Goal: Communication & Community: Connect with others

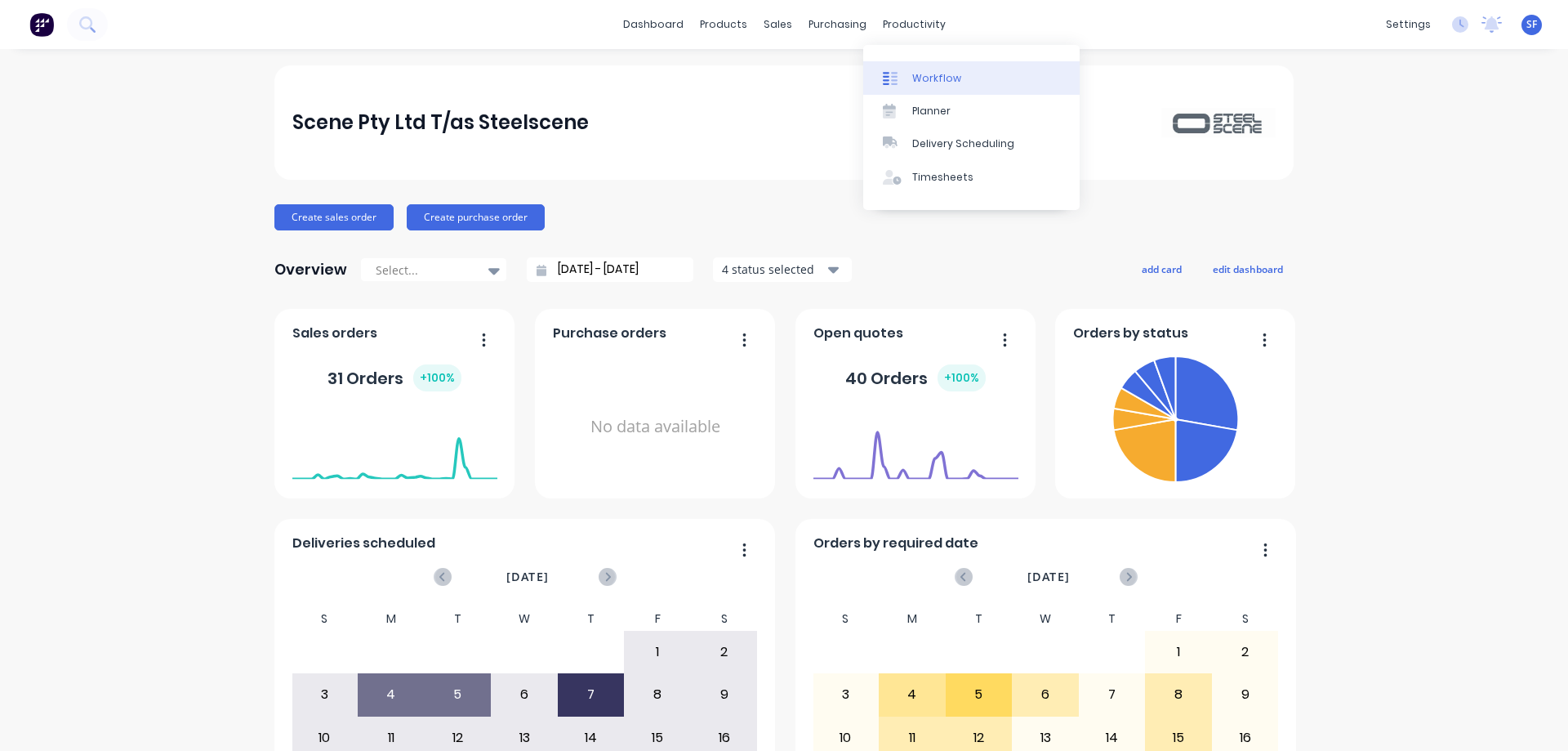
click at [934, 75] on div "Workflow" at bounding box center [936, 79] width 49 height 15
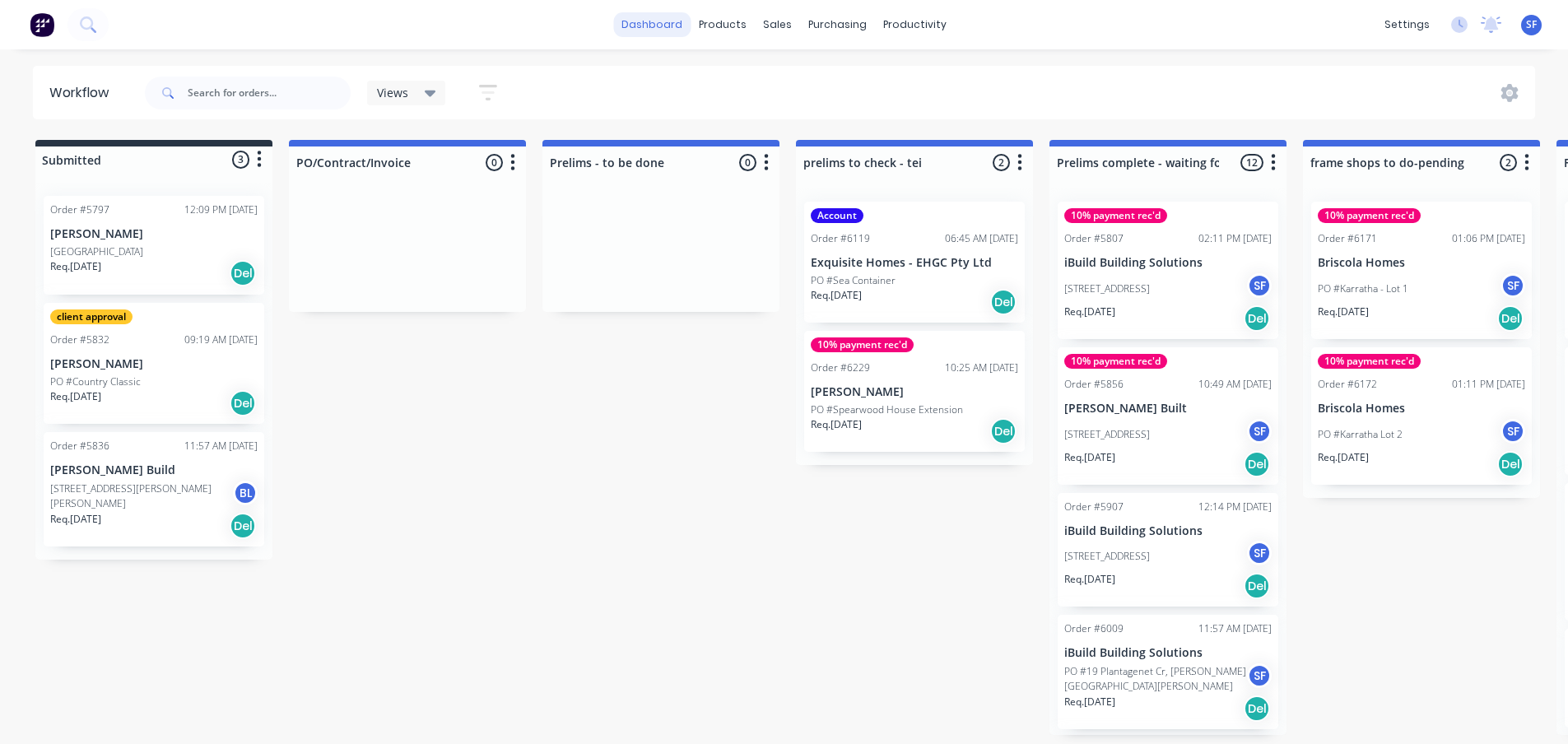
click at [654, 24] on link "dashboard" at bounding box center [651, 24] width 78 height 24
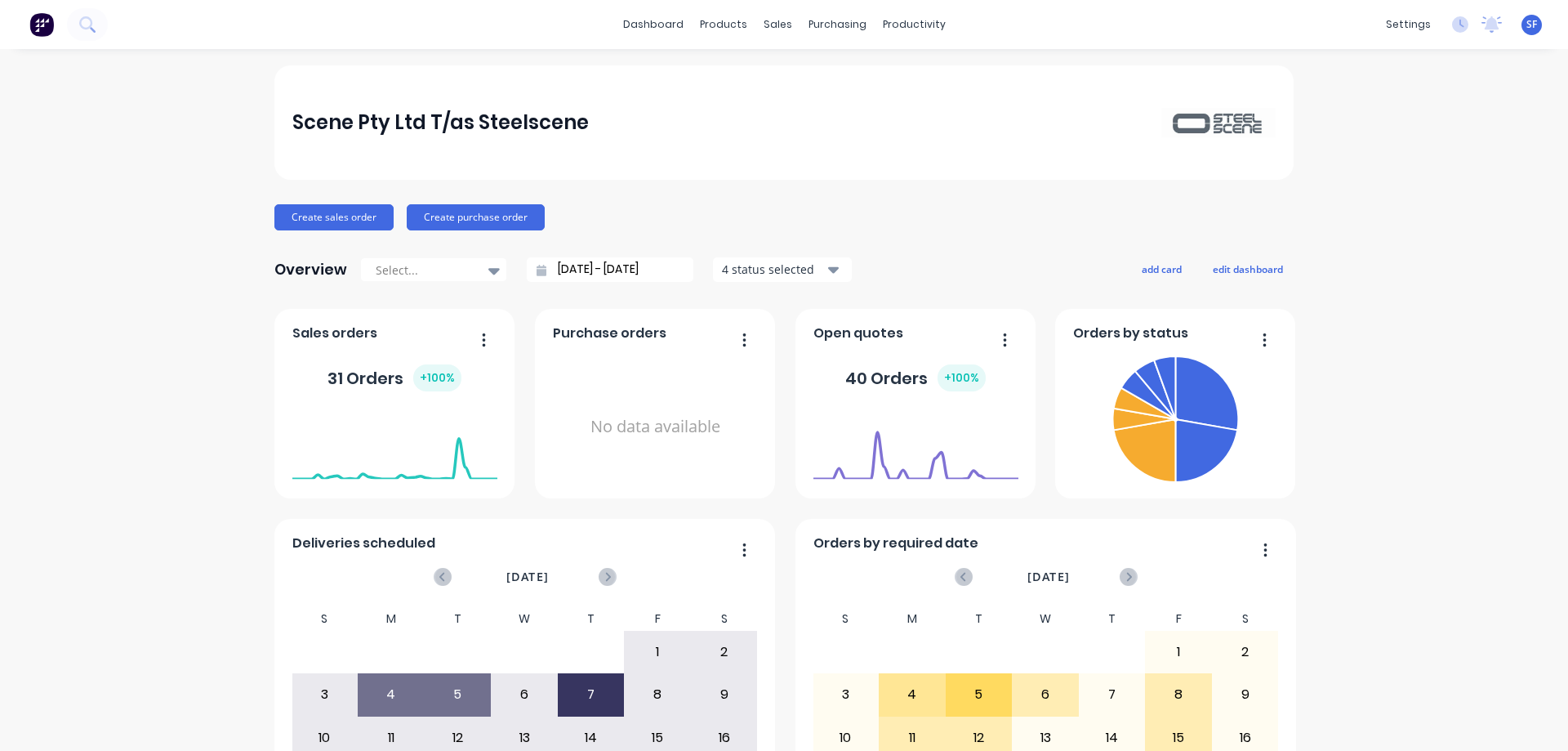
click at [352, 384] on div "31 Orders + 100 %" at bounding box center [394, 377] width 133 height 27
click at [474, 338] on button "button" at bounding box center [477, 340] width 34 height 25
click at [113, 253] on div "Scene Pty Ltd T/as Steelscene Create sales order Create purchase order Overview…" at bounding box center [784, 491] width 1568 height 853
click at [806, 79] on div "Sales Orders" at bounding box center [832, 79] width 67 height 15
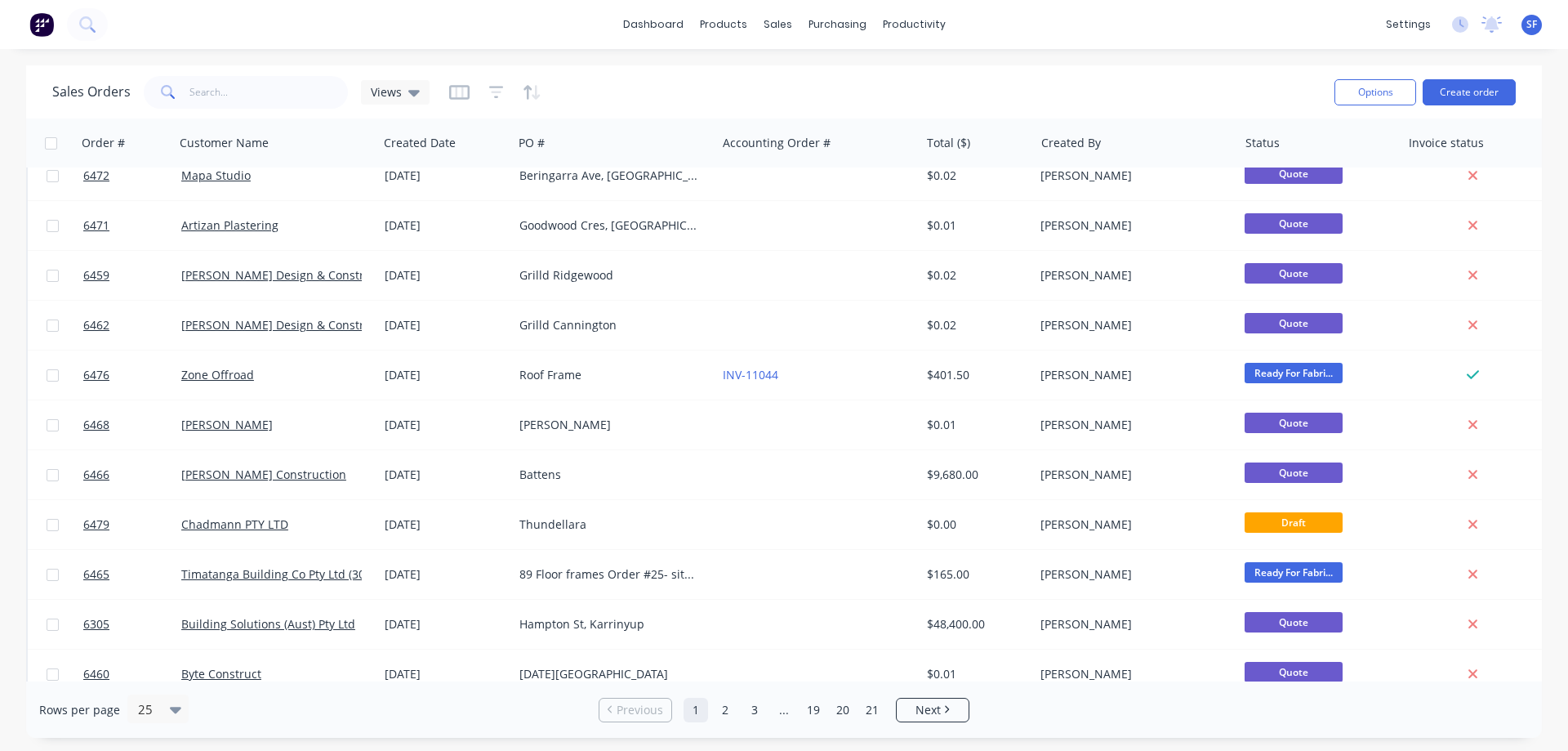
scroll to position [740, 0]
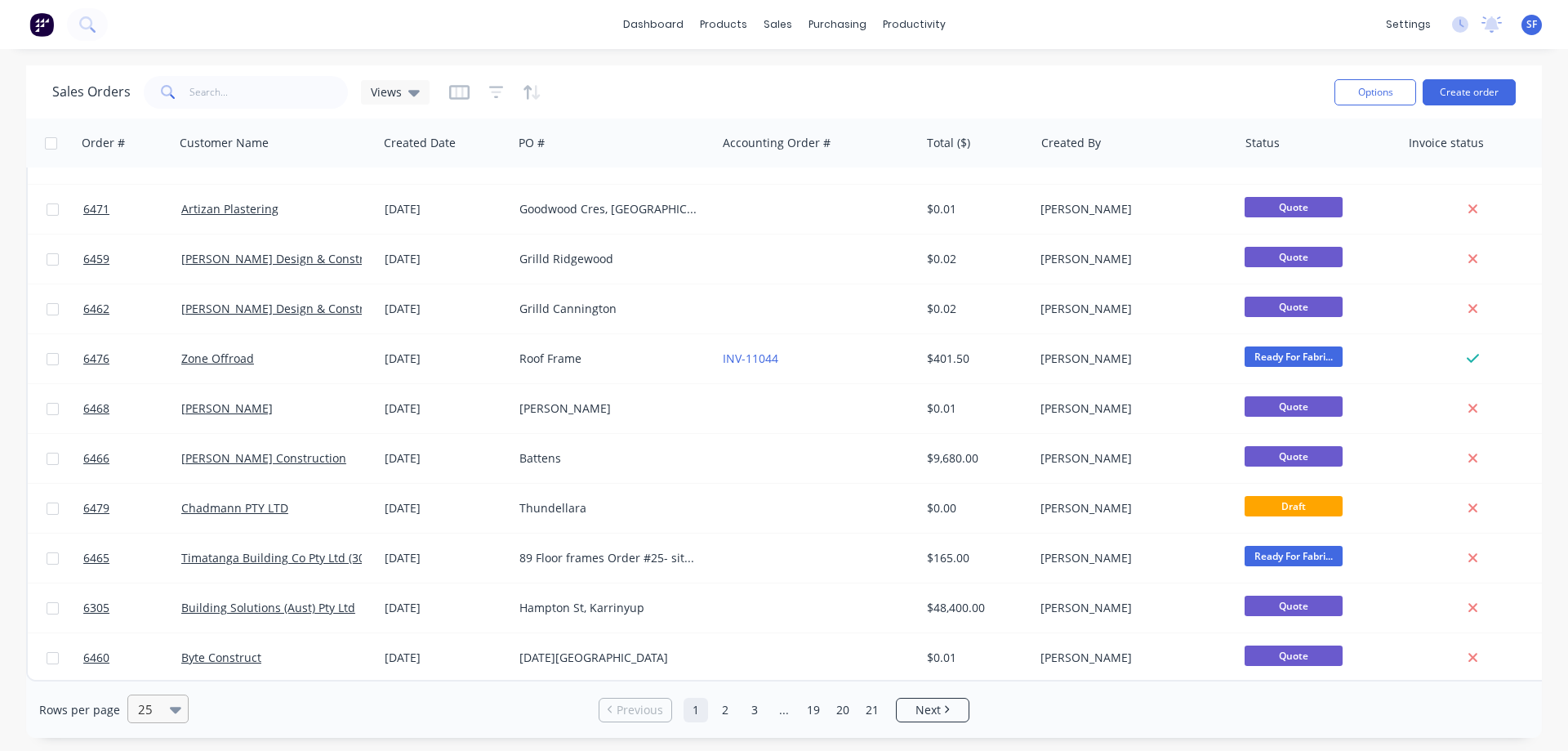
click at [171, 713] on icon at bounding box center [175, 708] width 11 height 18
click at [160, 675] on div "100" at bounding box center [156, 669] width 61 height 31
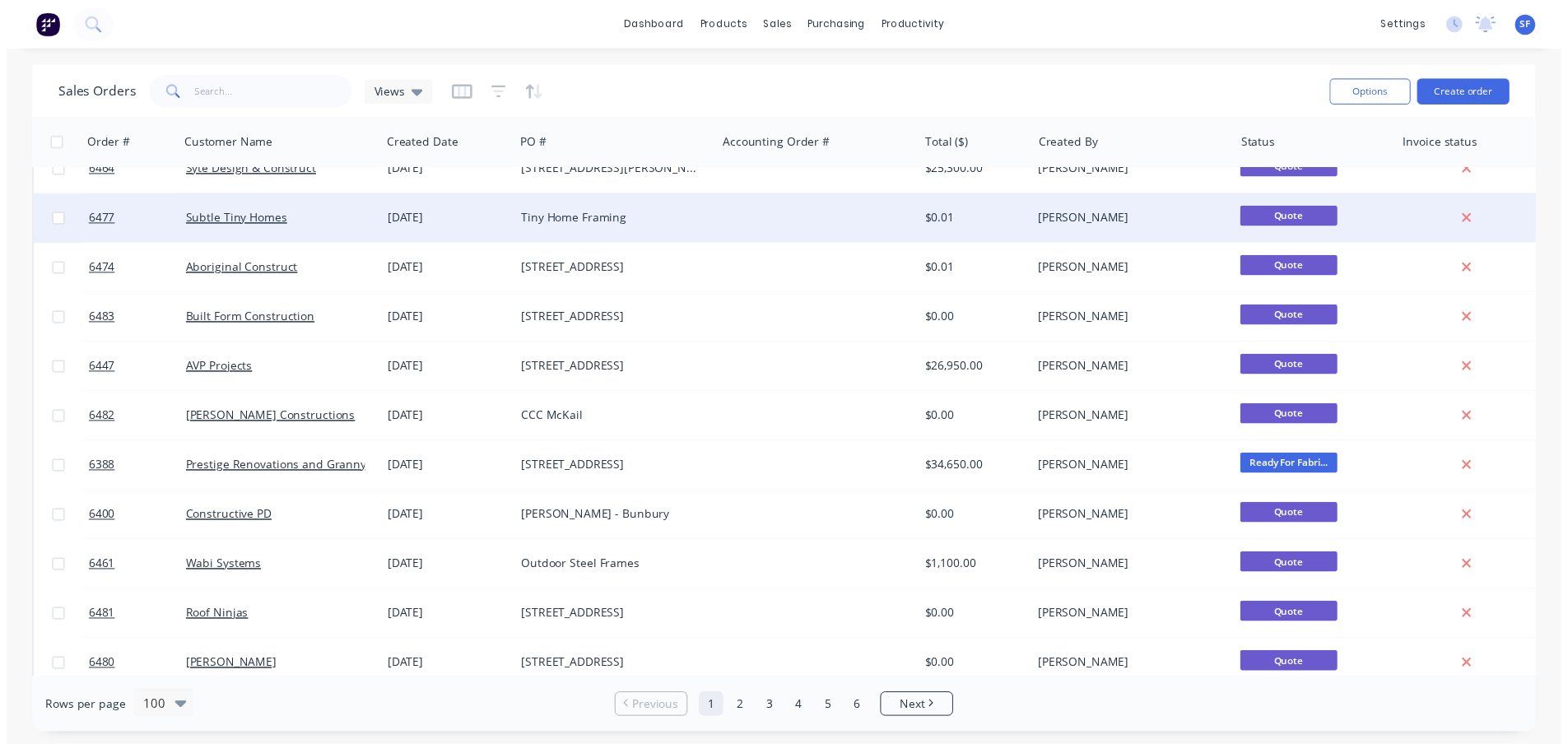
scroll to position [0, 0]
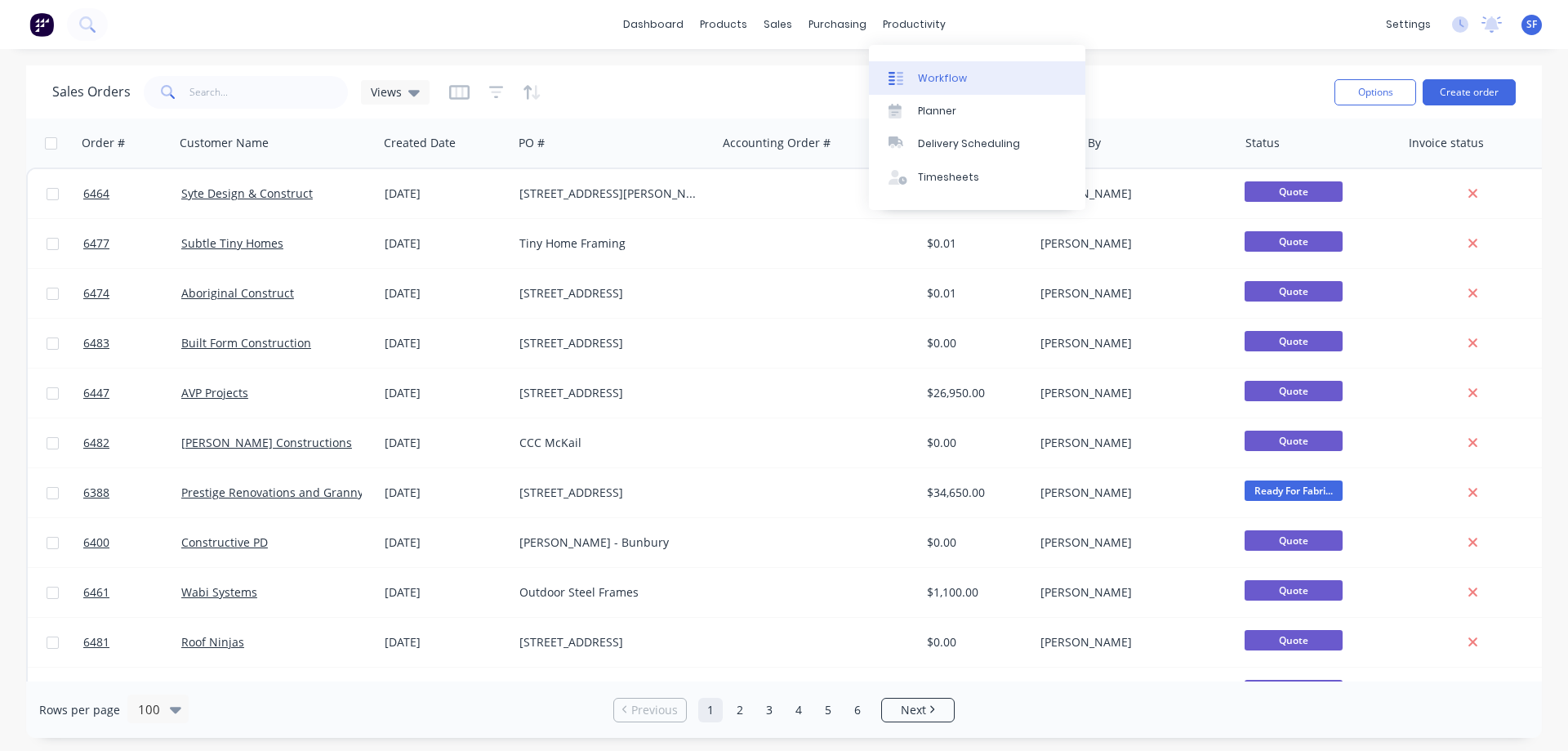
click at [938, 73] on div "Workflow" at bounding box center [942, 79] width 49 height 15
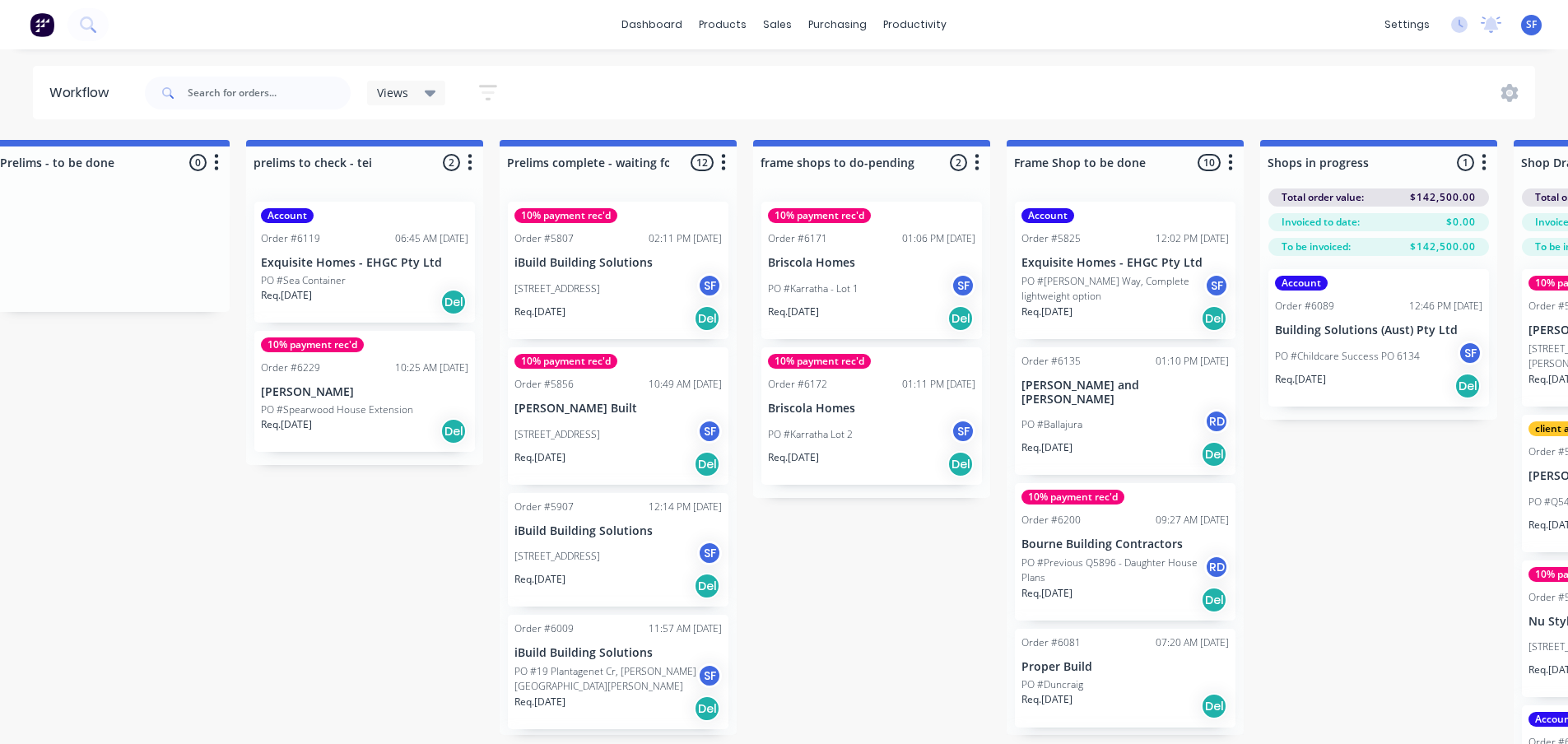
scroll to position [0, 655]
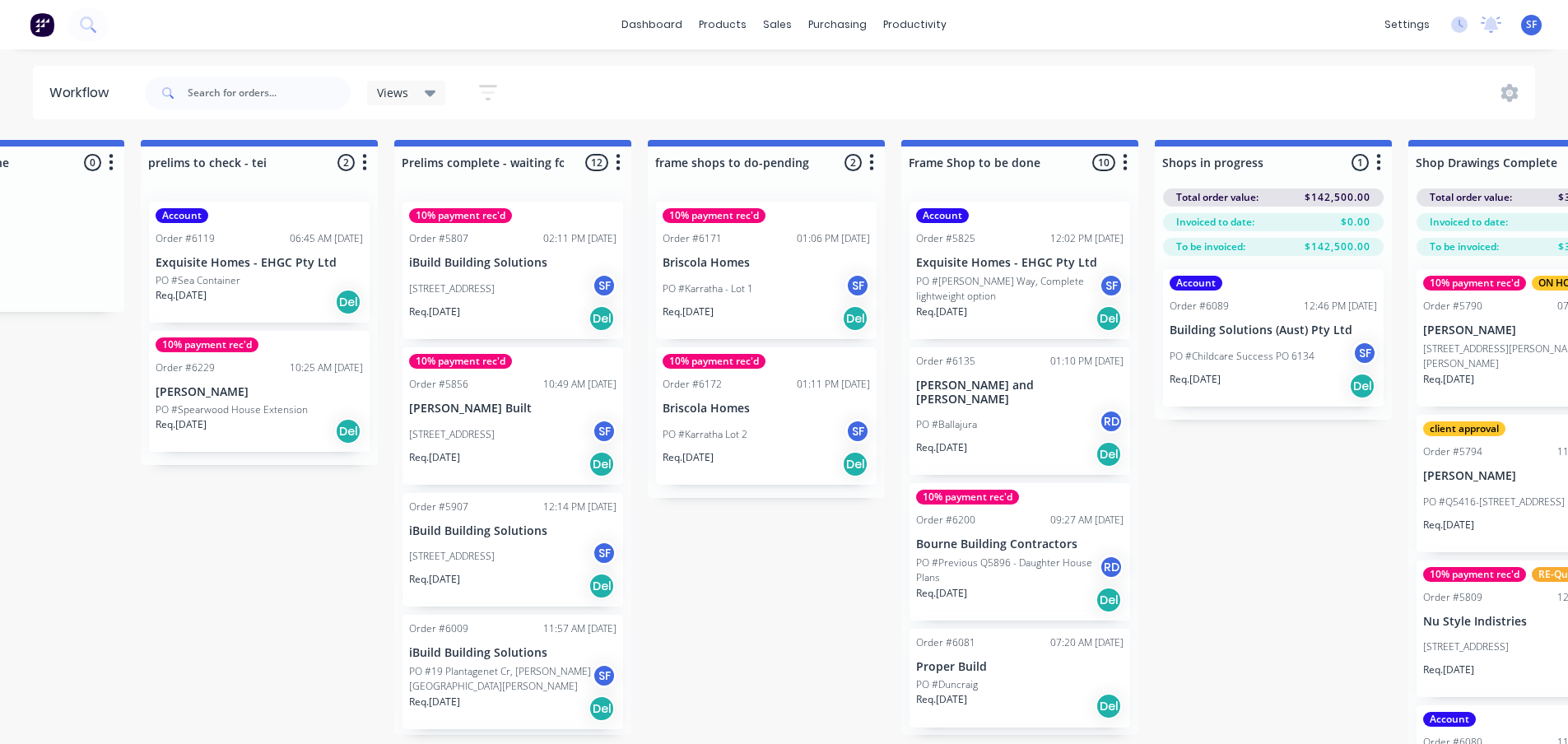
click at [264, 398] on p "[PERSON_NAME]" at bounding box center [260, 392] width 207 height 14
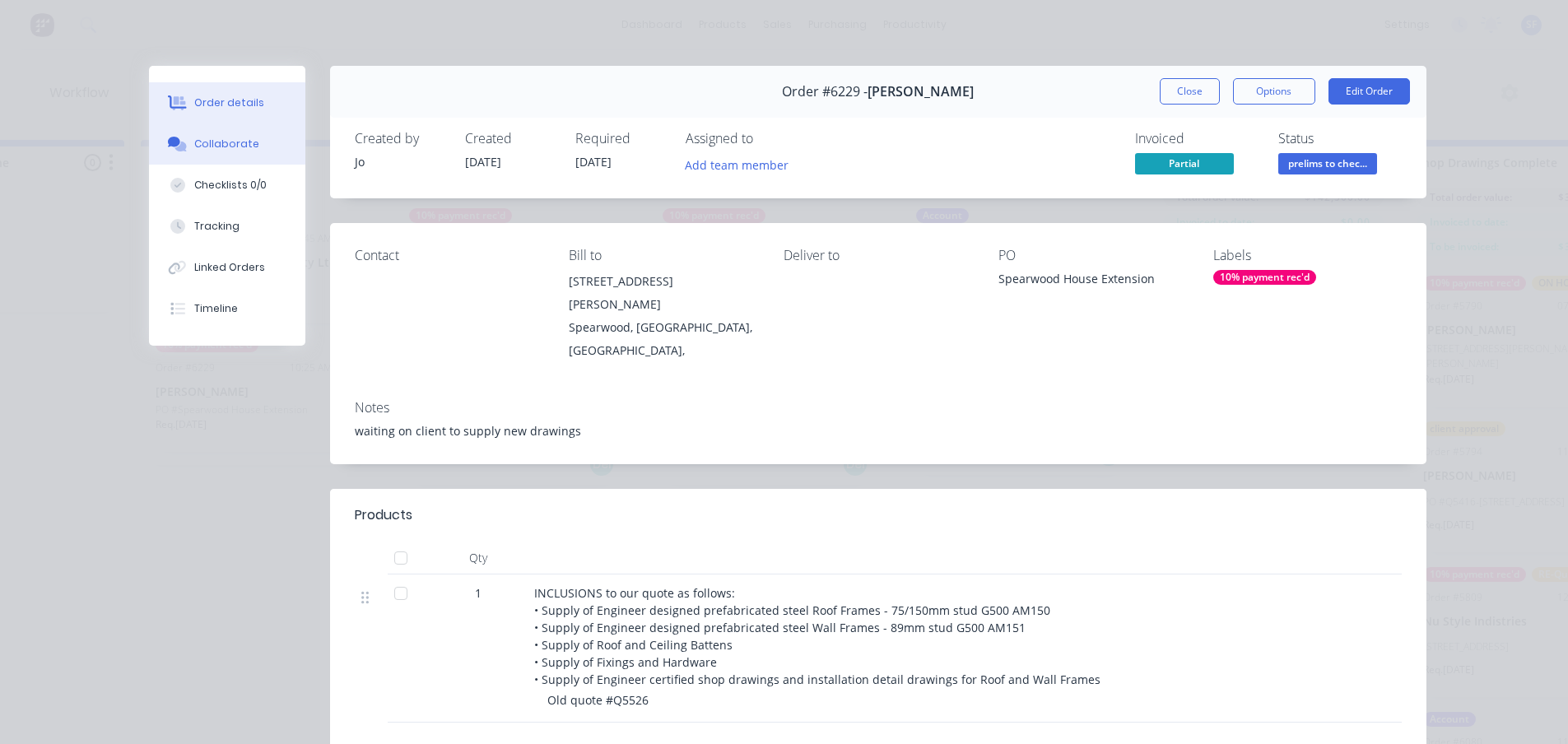
click at [235, 142] on div "Collaborate" at bounding box center [227, 144] width 65 height 15
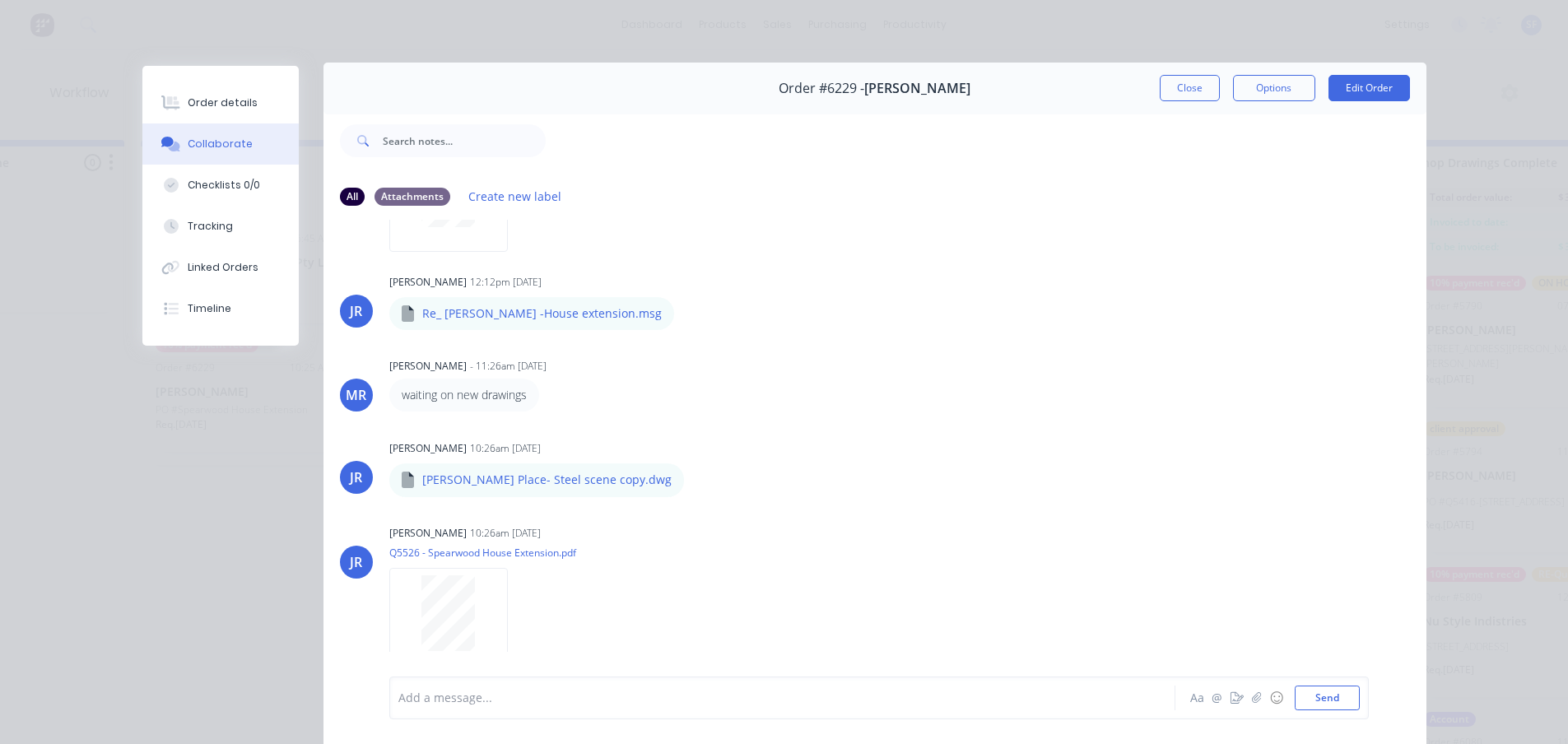
scroll to position [0, 0]
click at [1179, 96] on button "Close" at bounding box center [1190, 92] width 60 height 26
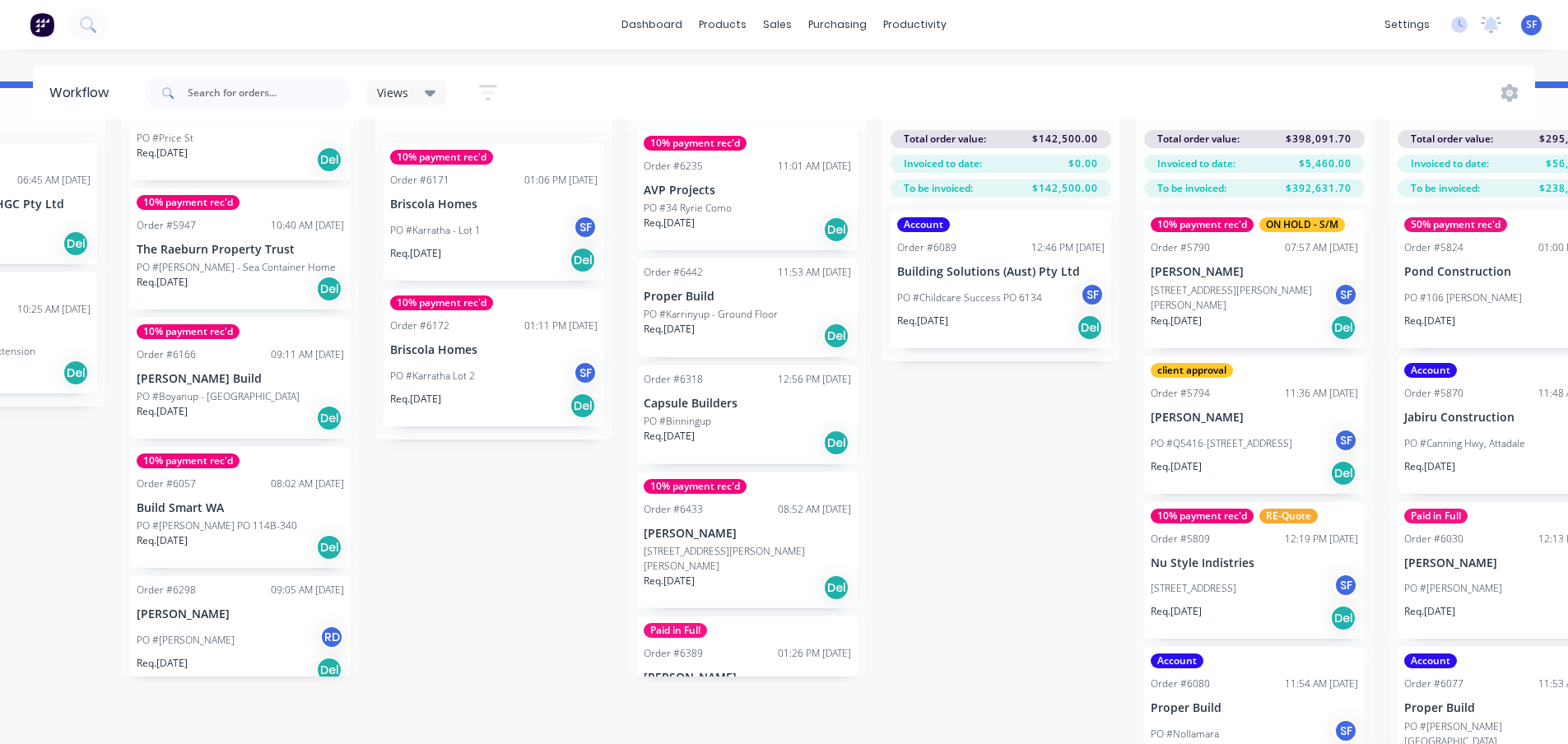
scroll to position [659, 0]
click at [757, 411] on div "PO #Binningup" at bounding box center [748, 419] width 207 height 15
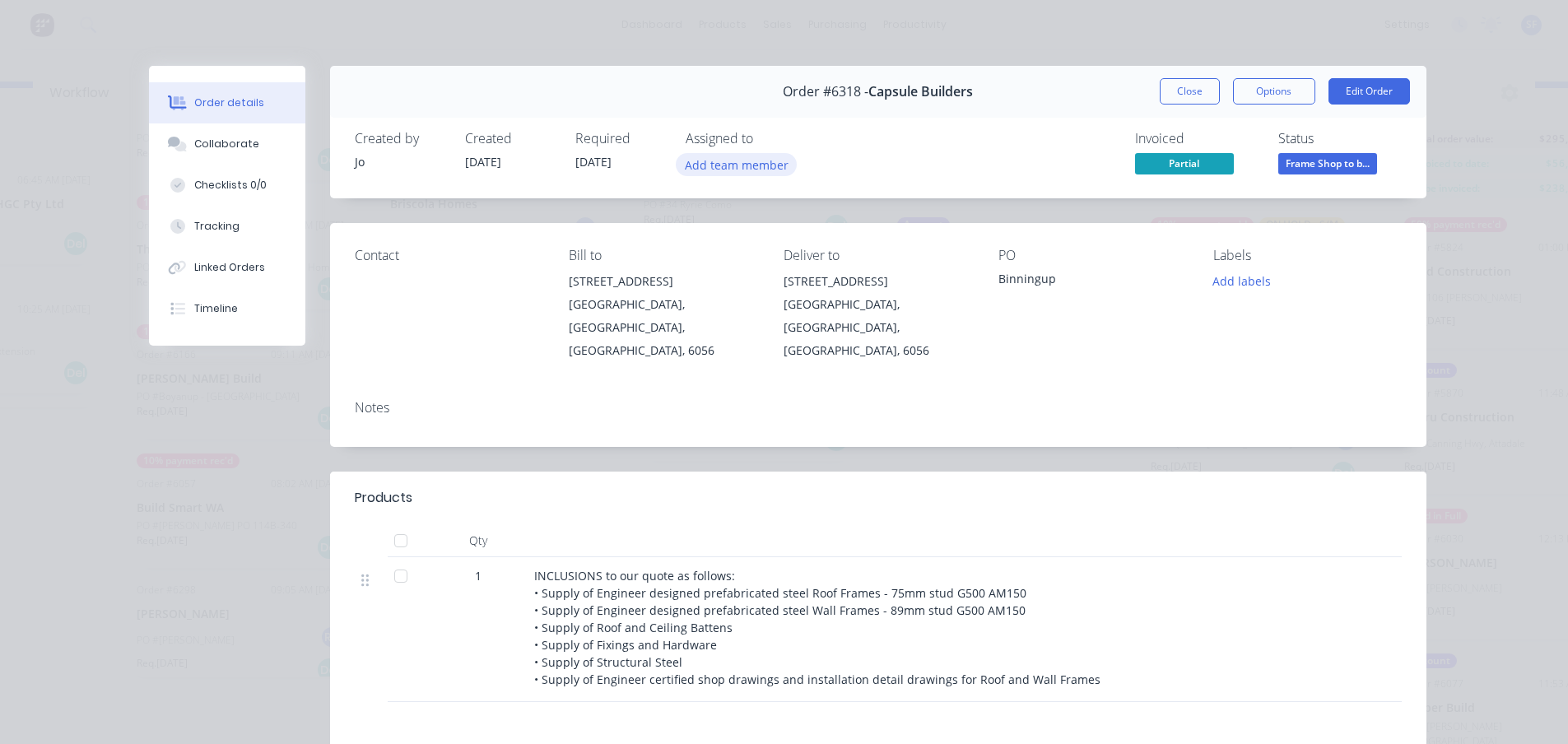
click at [726, 175] on button "Add team member" at bounding box center [736, 165] width 121 height 22
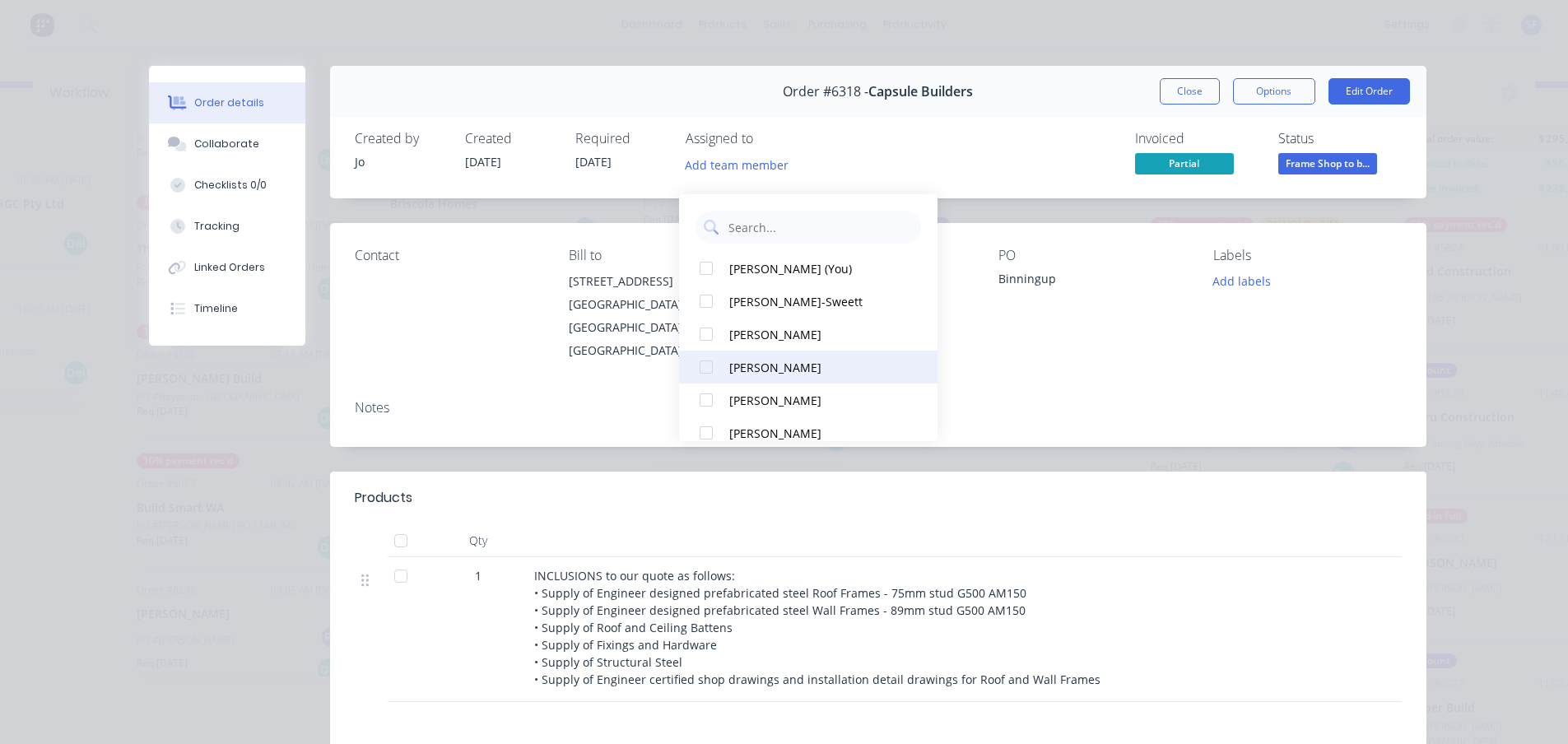
scroll to position [82, 0]
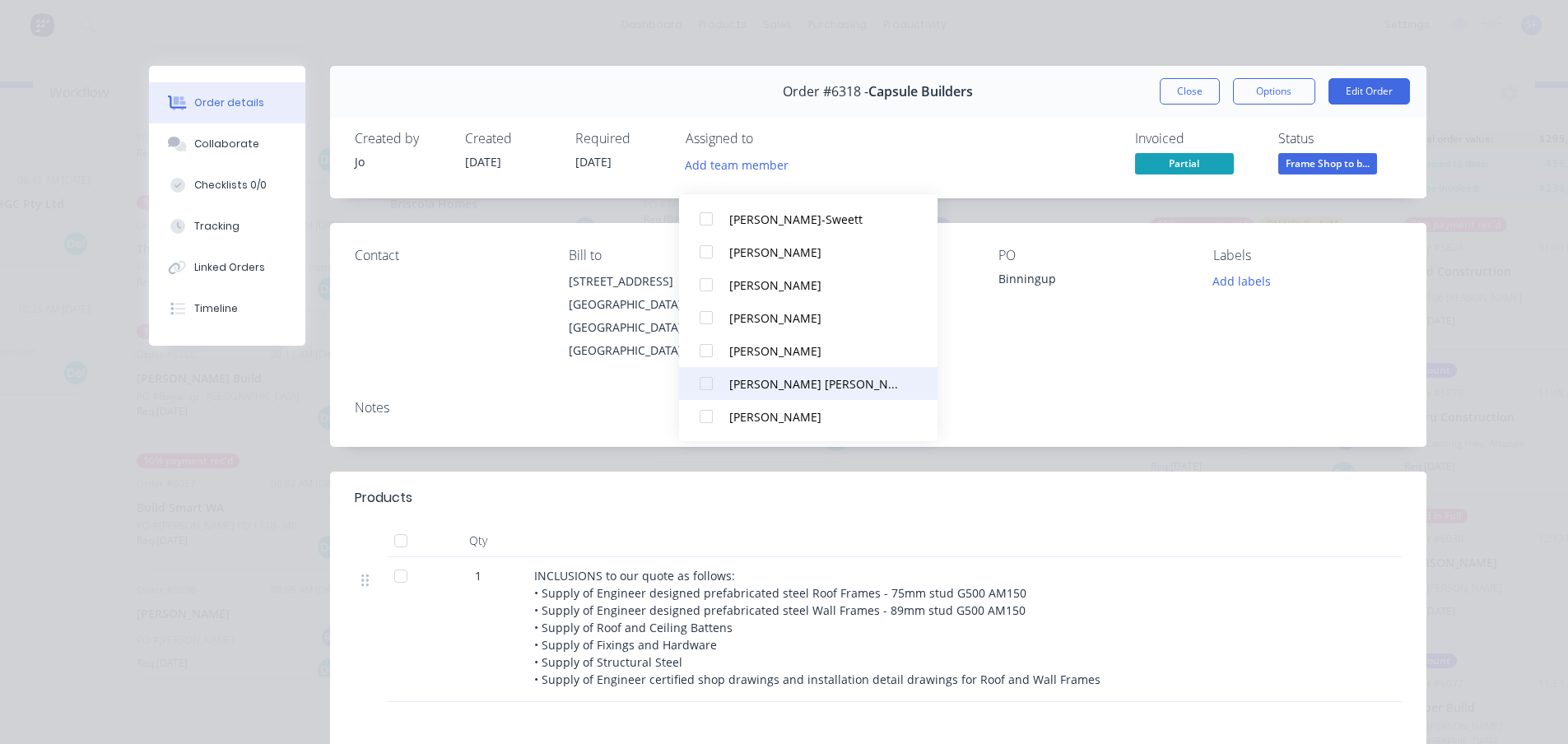
click at [779, 376] on div "[PERSON_NAME] [PERSON_NAME]" at bounding box center [817, 384] width 174 height 18
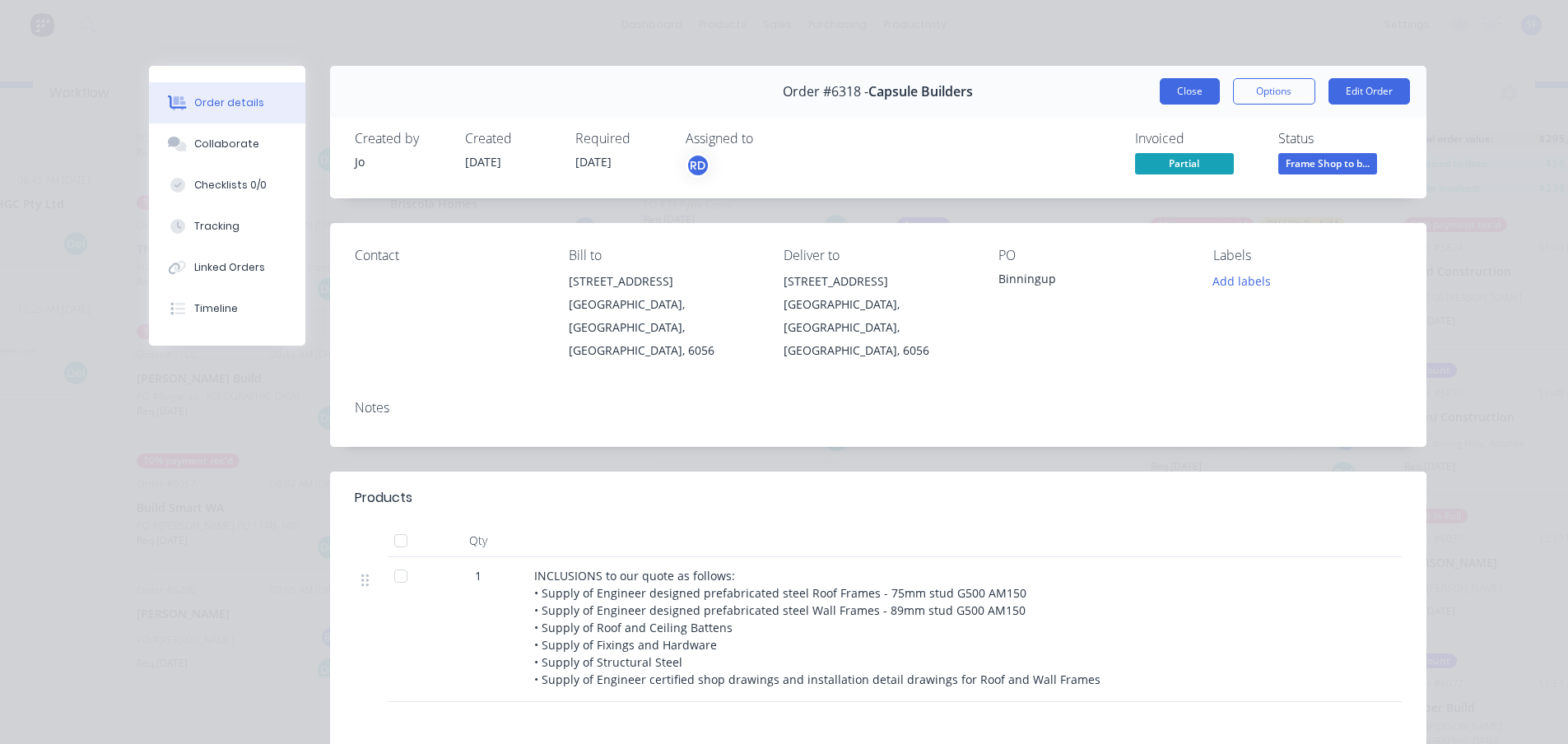
click at [1198, 83] on button "Close" at bounding box center [1190, 92] width 60 height 26
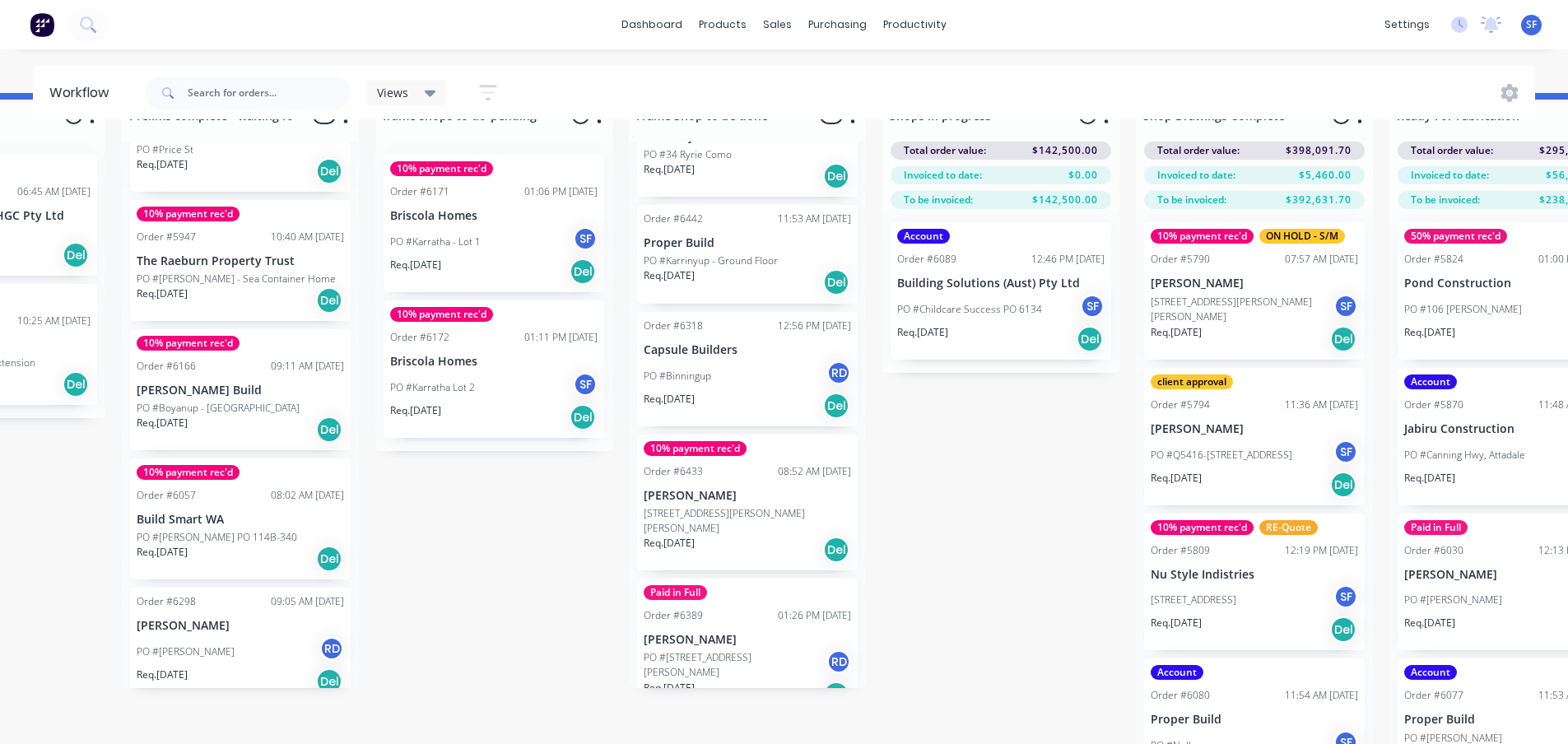
scroll to position [71, 928]
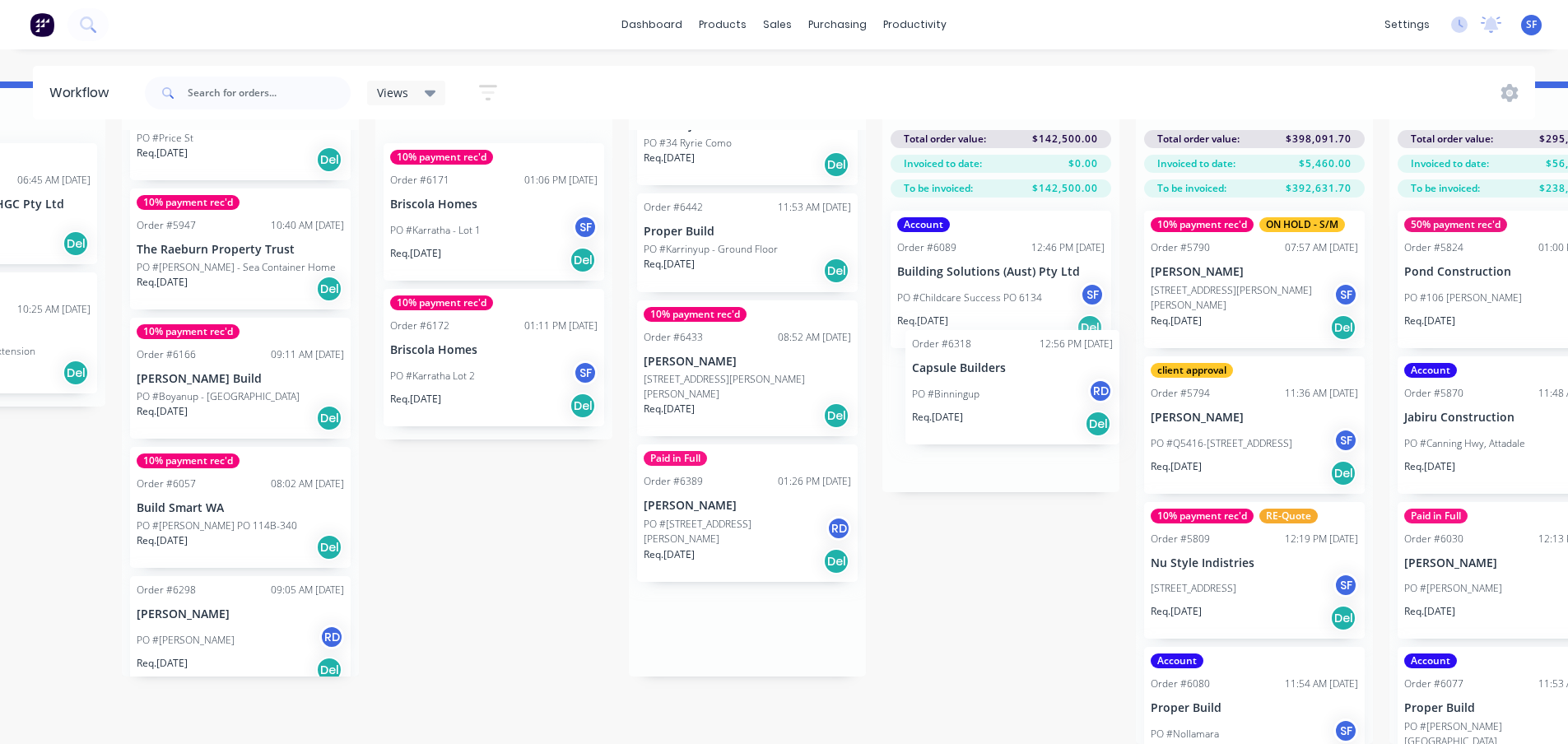
drag, startPoint x: 722, startPoint y: 336, endPoint x: 995, endPoint y: 393, distance: 278.9
click at [995, 393] on div "Submitted 3 Status colour #273444 hex #273444 Save Cancel Summaries Total order…" at bounding box center [1148, 412] width 4178 height 663
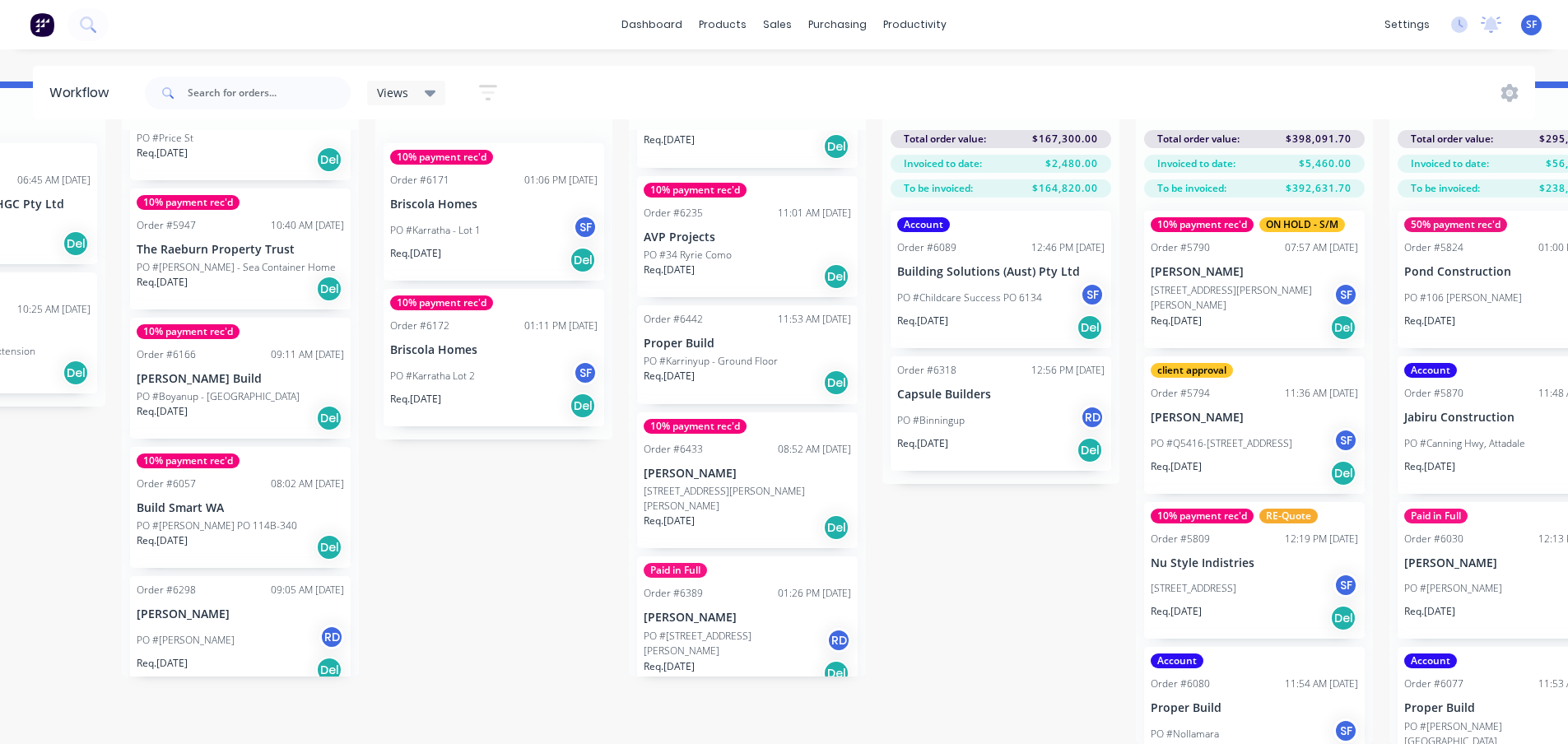
scroll to position [598, 0]
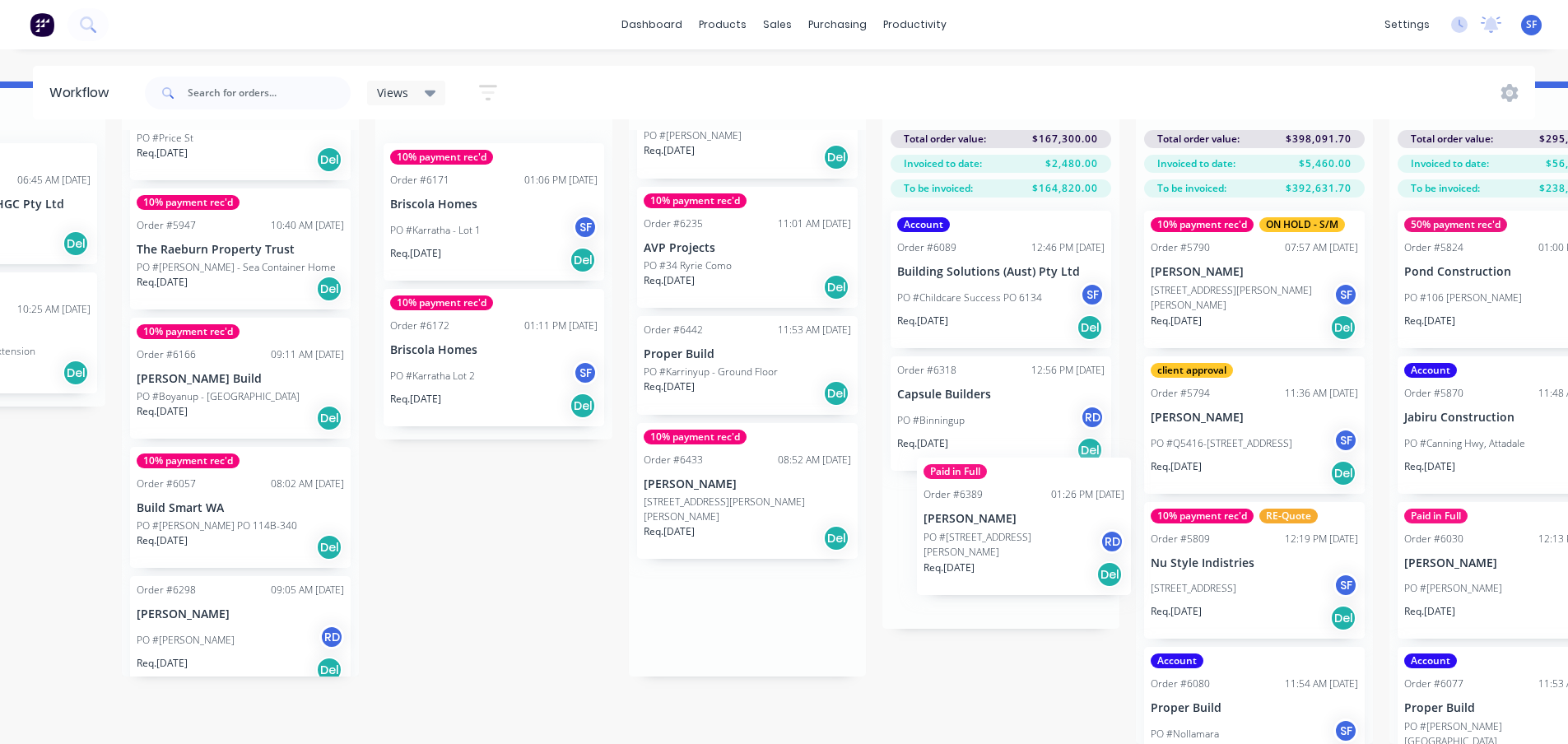
drag, startPoint x: 743, startPoint y: 575, endPoint x: 1032, endPoint y: 507, distance: 296.9
click at [1032, 507] on div "Submitted 3 Status colour #273444 hex #273444 Save Cancel Summaries Total order…" at bounding box center [1148, 412] width 4178 height 663
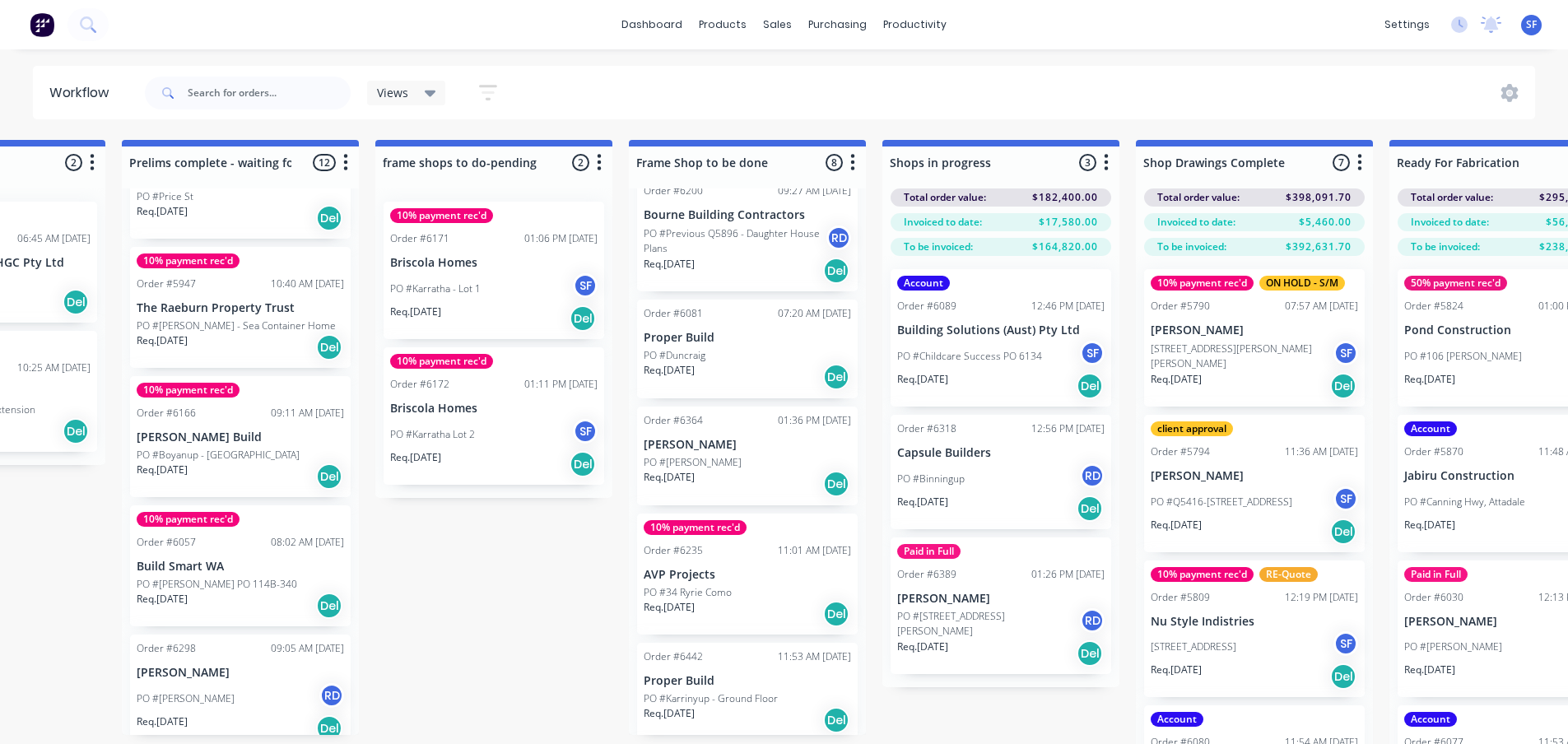
scroll to position [412, 0]
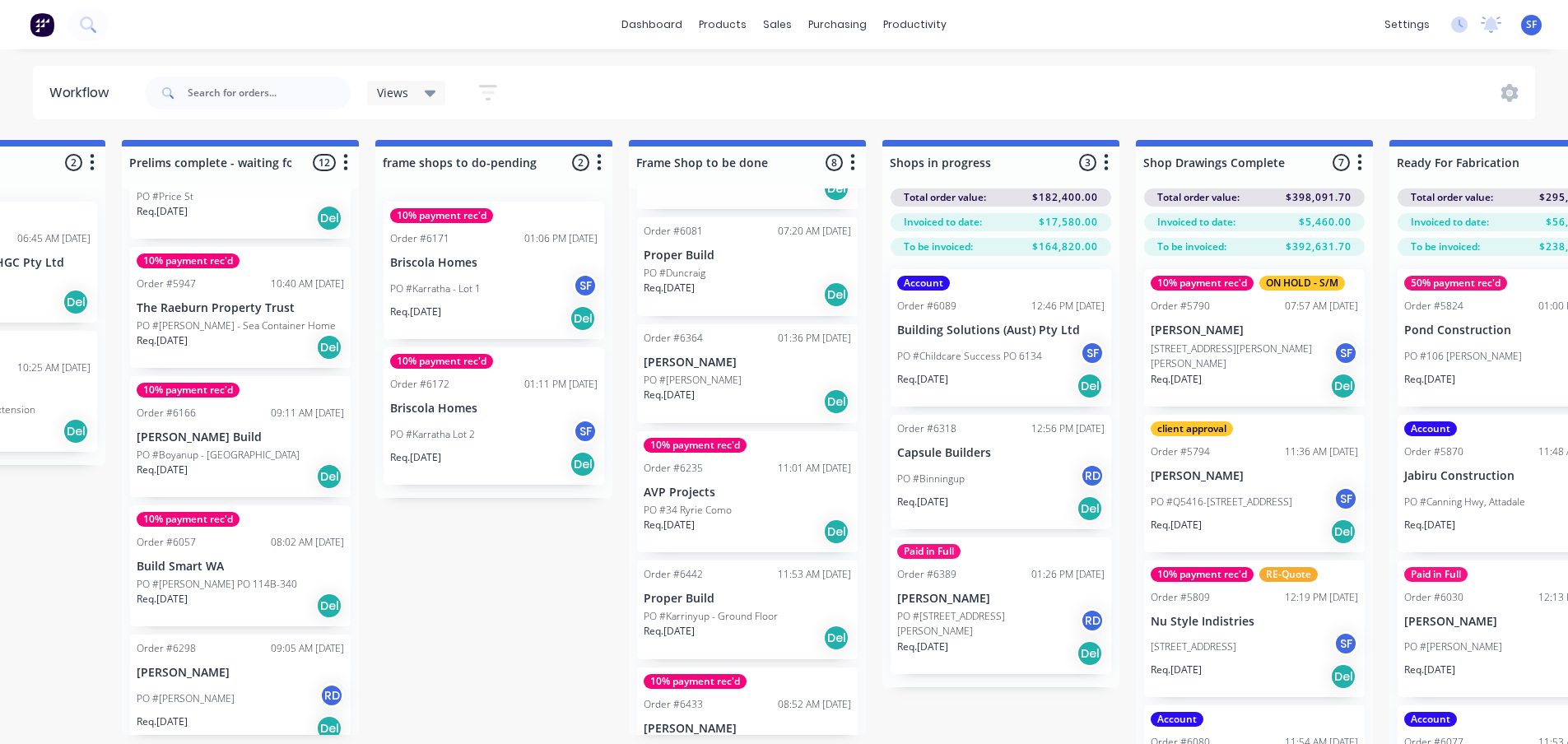
click at [765, 503] on div "PO #34 Ryrie Como" at bounding box center [748, 510] width 207 height 15
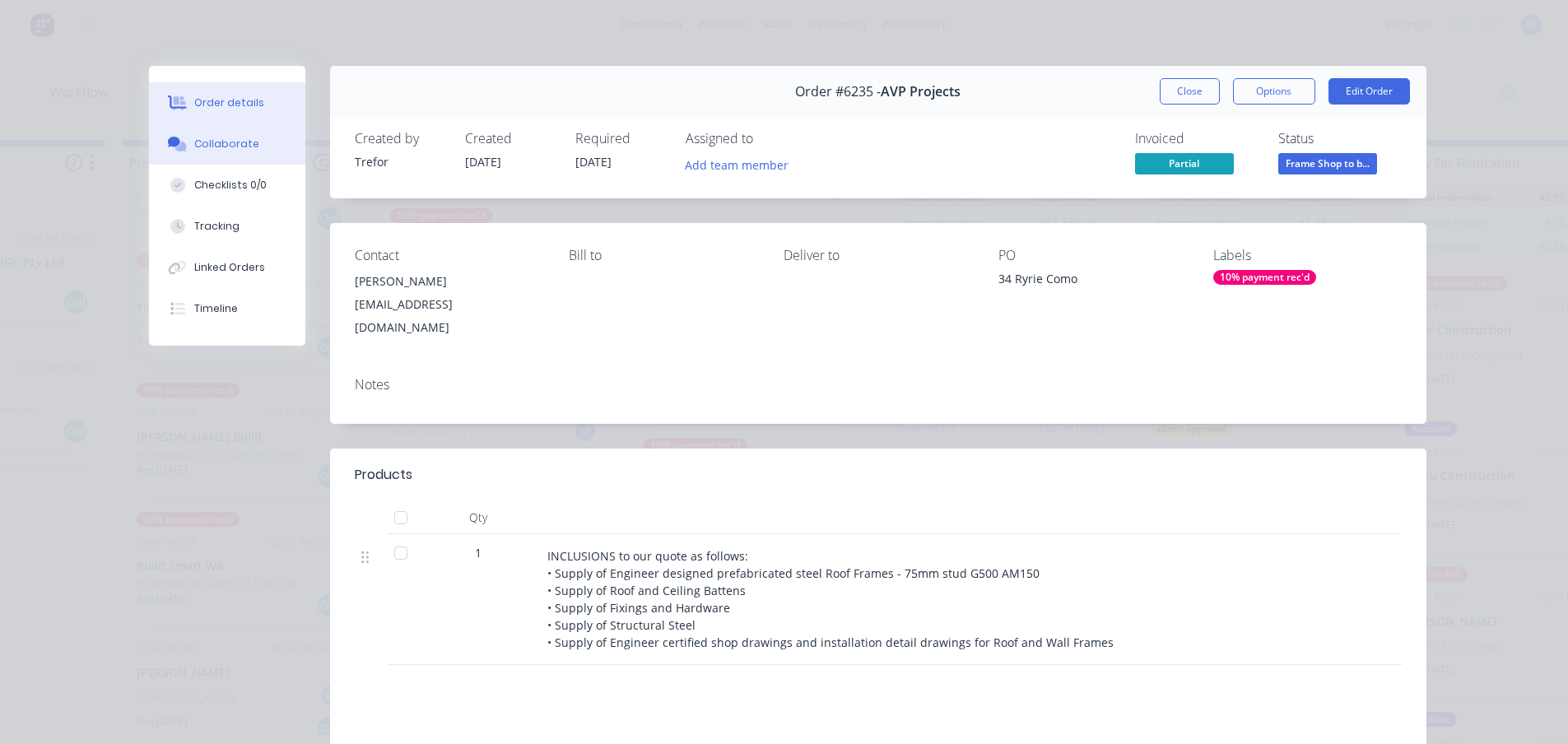
click at [213, 139] on div "Collaborate" at bounding box center [227, 144] width 65 height 15
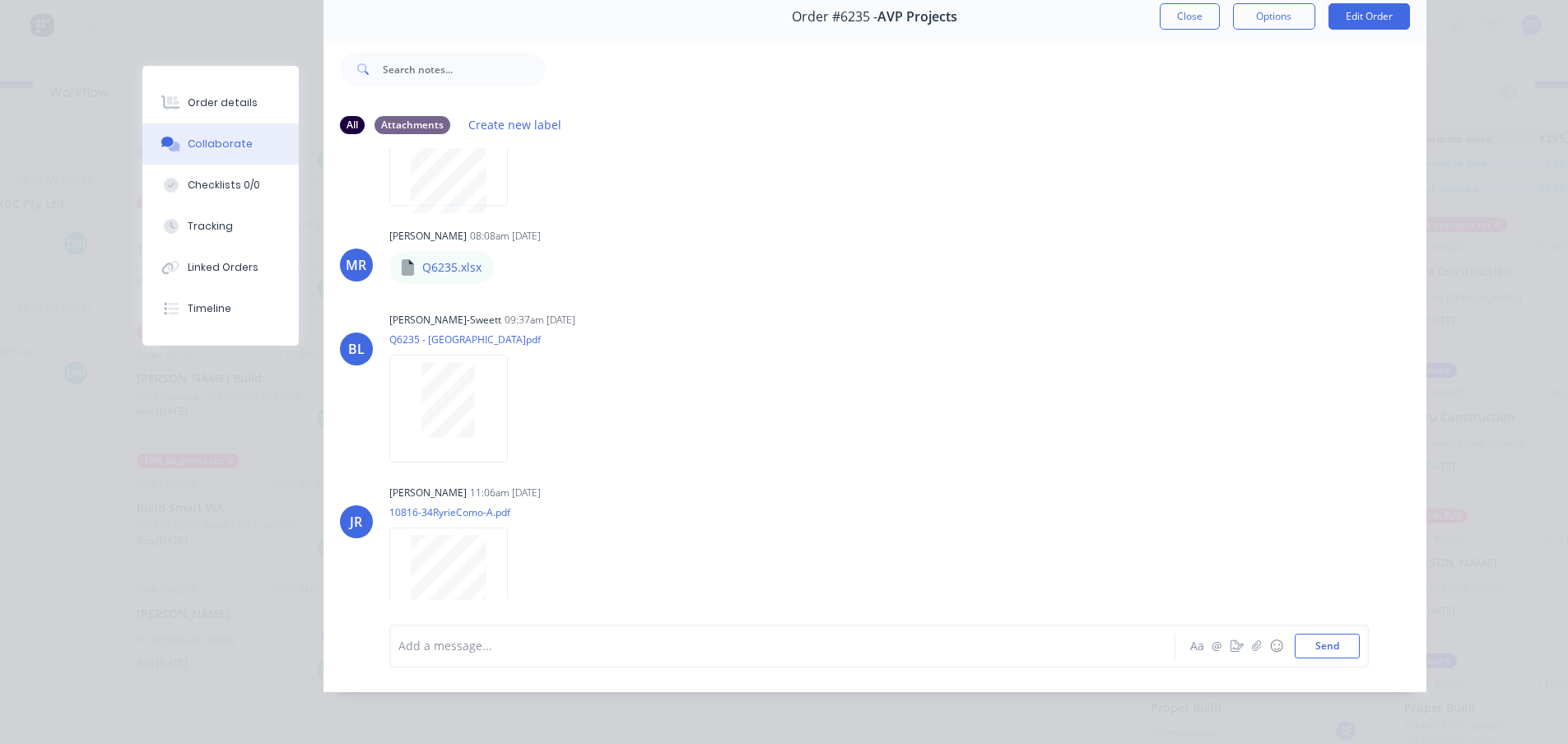
scroll to position [336, 0]
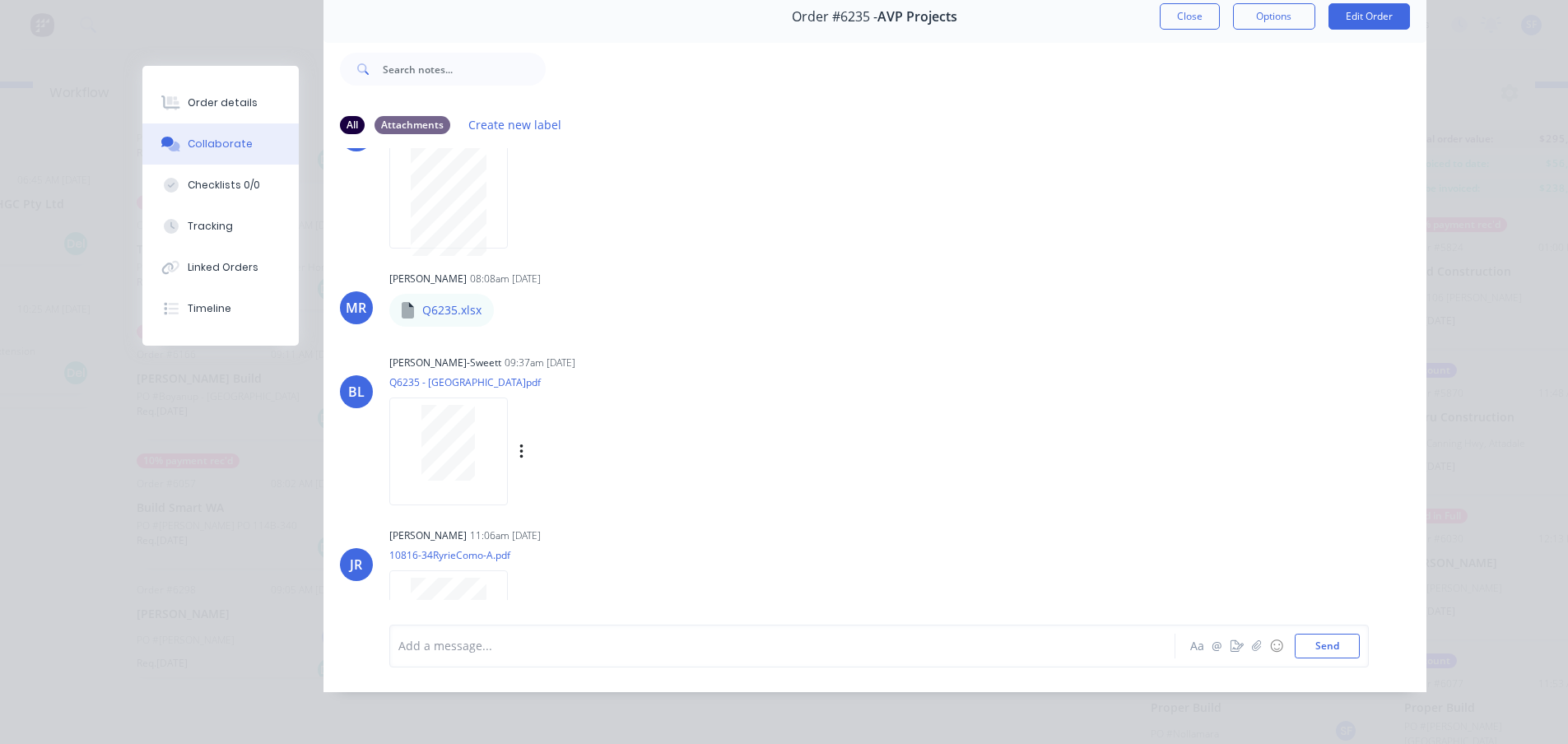
click at [442, 491] on div at bounding box center [449, 451] width 119 height 107
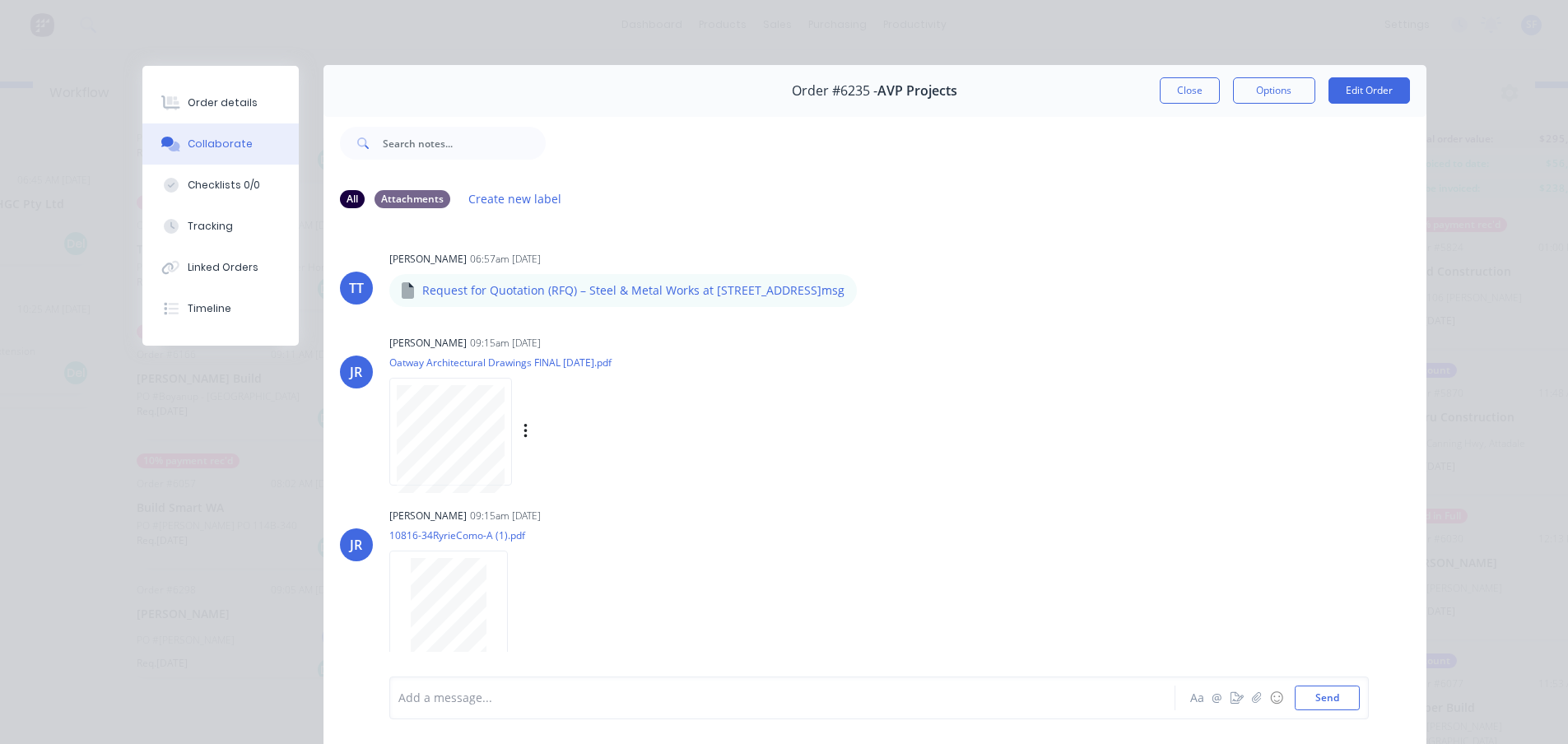
scroll to position [0, 0]
click at [1172, 86] on button "Close" at bounding box center [1190, 92] width 60 height 26
